Goal: Task Accomplishment & Management: Use online tool/utility

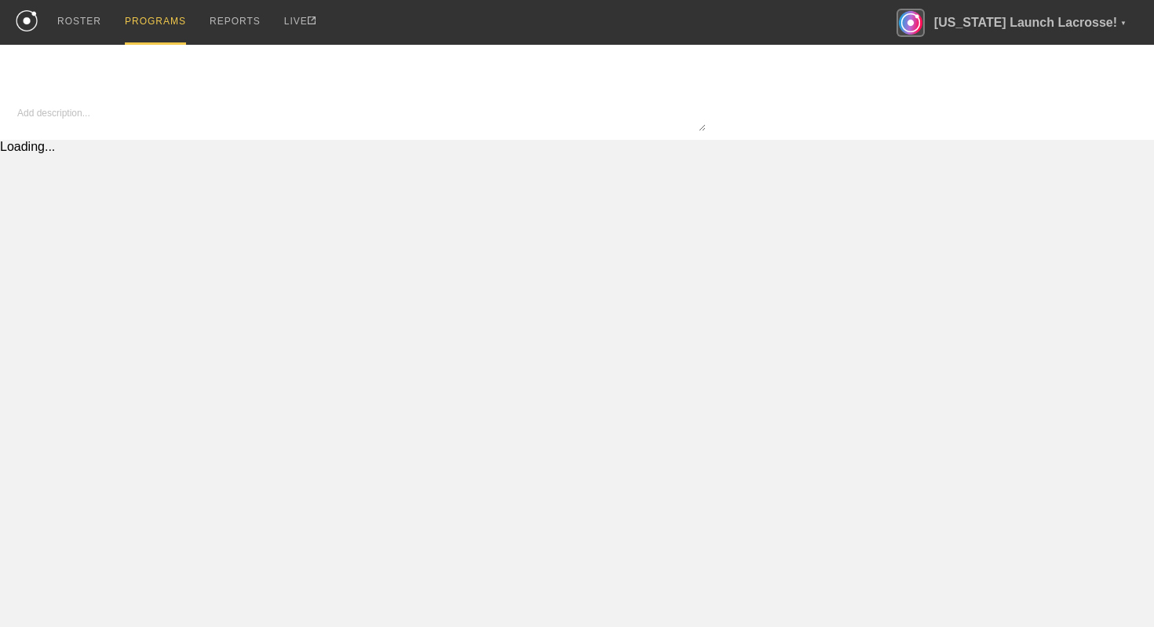
type textarea "x"
type input "Copy of Lacrosse - In Season"
type textarea "Test description"
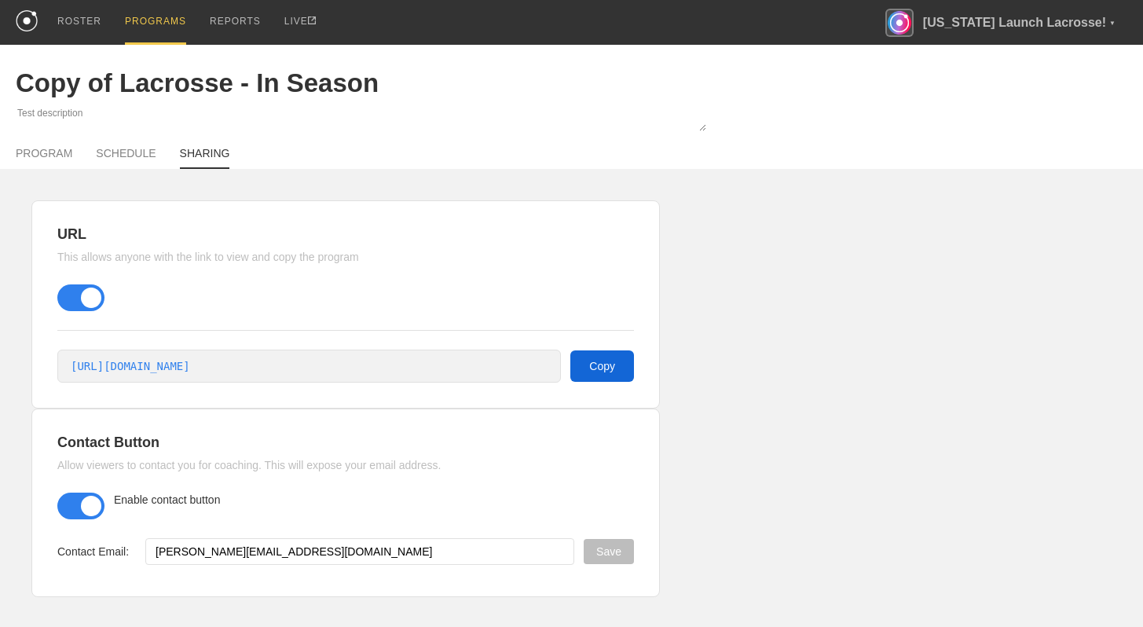
click at [609, 360] on button "Copy" at bounding box center [602, 365] width 64 height 31
click at [56, 156] on link "PROGRAM" at bounding box center [44, 158] width 57 height 22
type textarea "x"
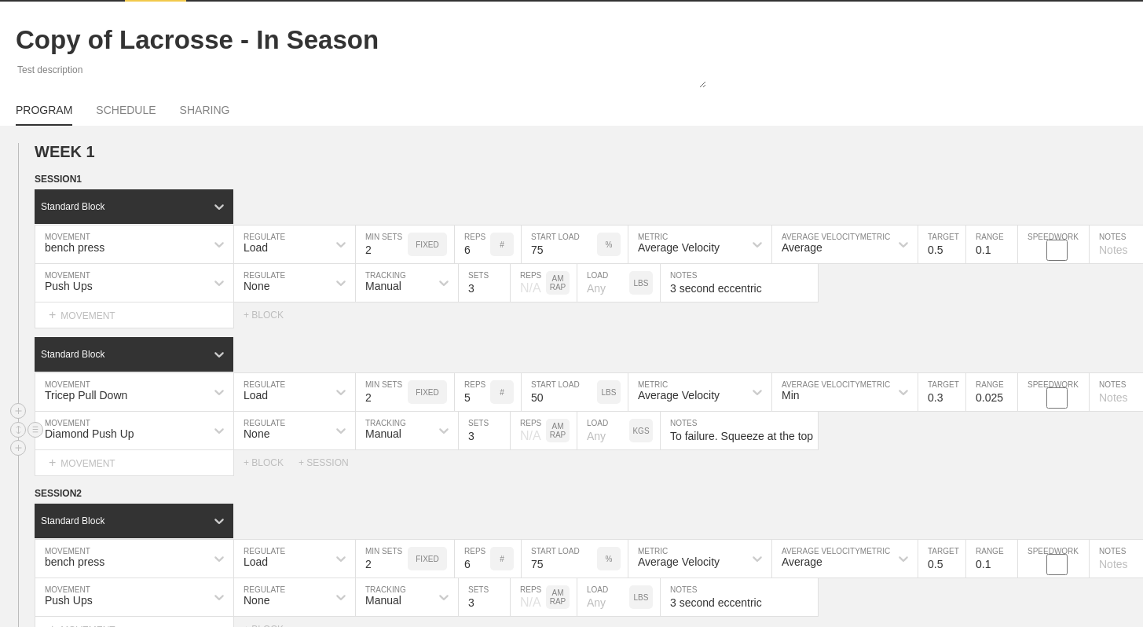
scroll to position [143, 0]
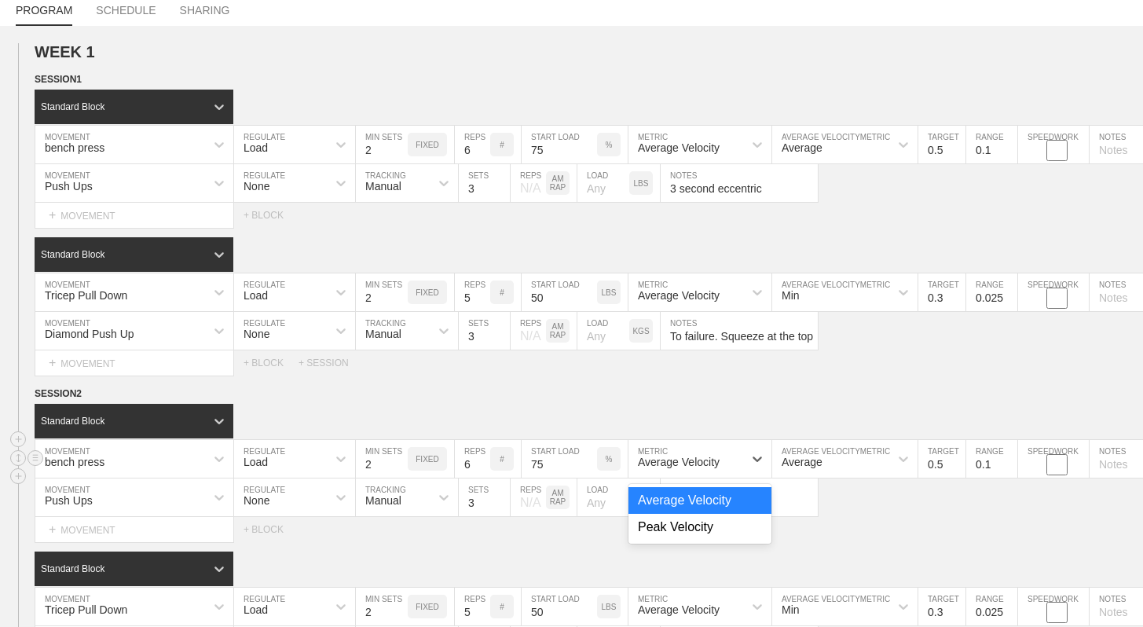
click at [718, 448] on div "Average Velocity" at bounding box center [685, 458] width 115 height 27
click at [623, 429] on div "Standard Block" at bounding box center [589, 421] width 1108 height 35
click at [317, 460] on div "Load" at bounding box center [280, 458] width 93 height 27
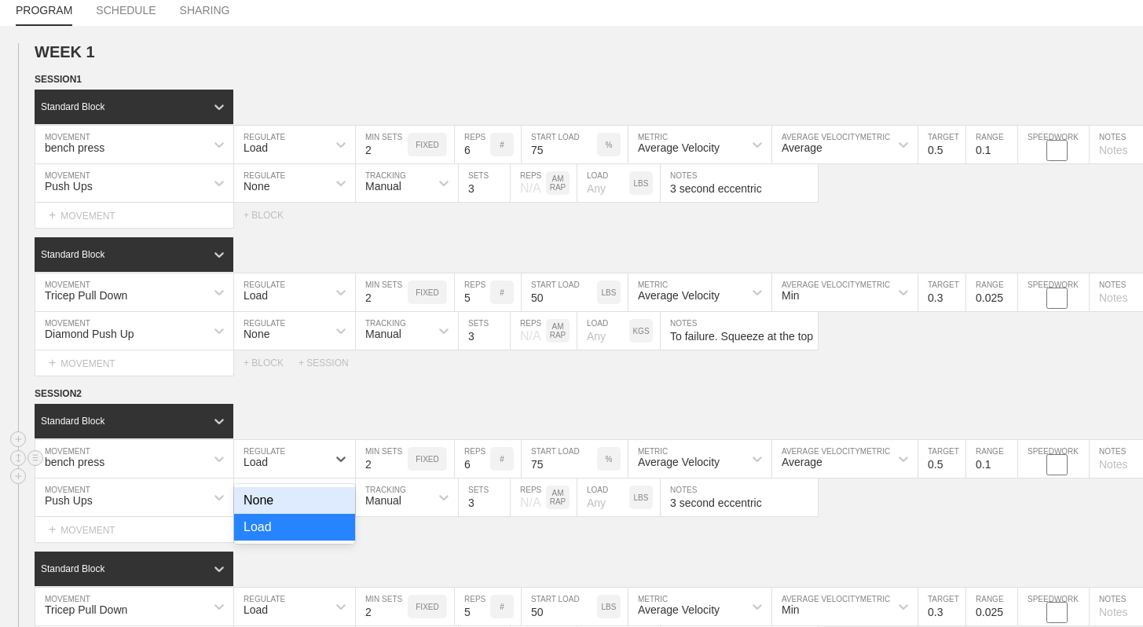
click at [303, 498] on div "None" at bounding box center [294, 500] width 121 height 27
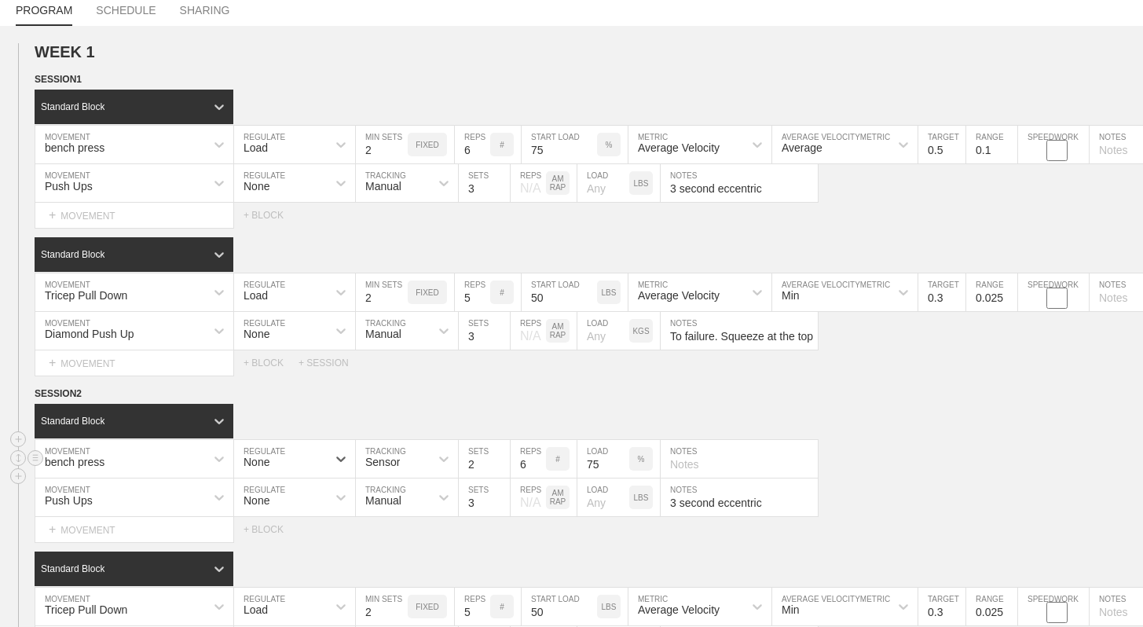
click at [411, 459] on div "Sensor" at bounding box center [393, 458] width 74 height 27
click at [403, 522] on div "Manual" at bounding box center [407, 527] width 102 height 27
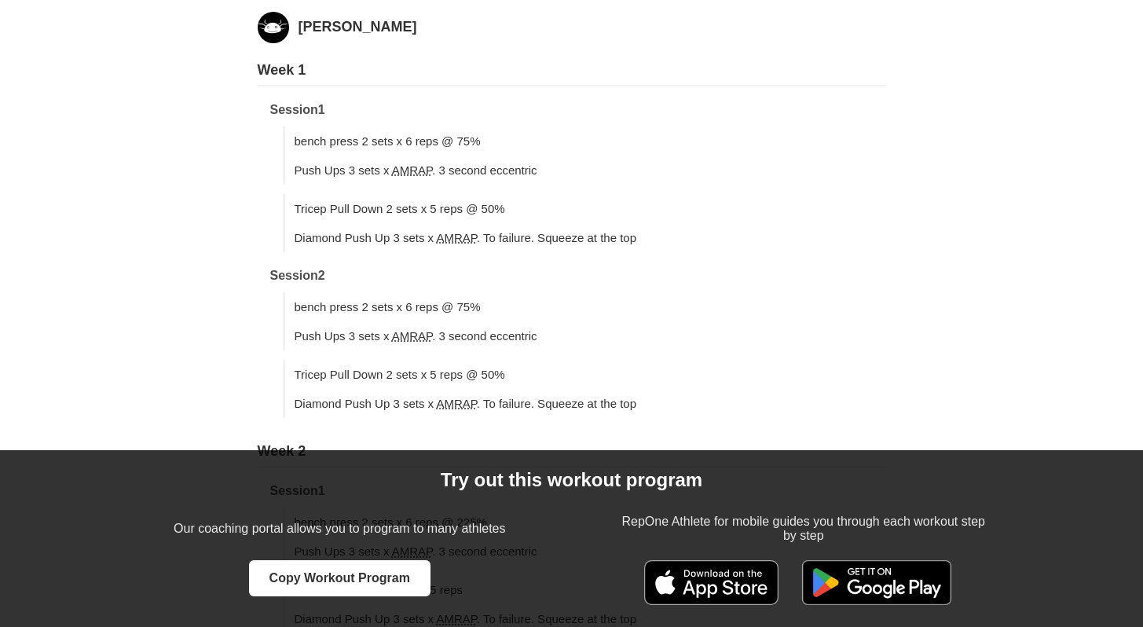
scroll to position [133, 0]
